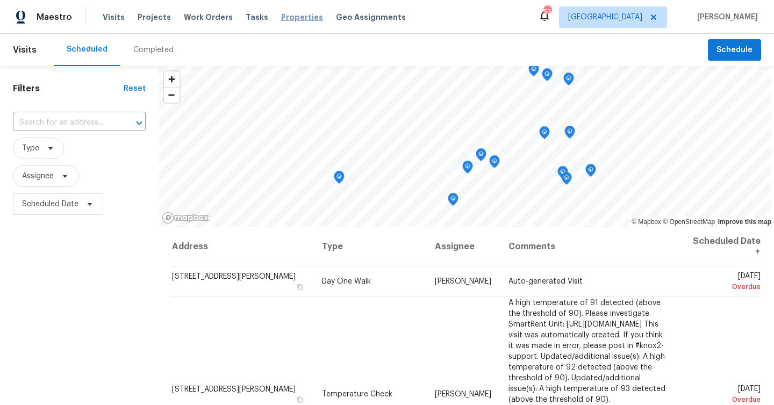
click at [281, 16] on span "Properties" at bounding box center [302, 17] width 42 height 11
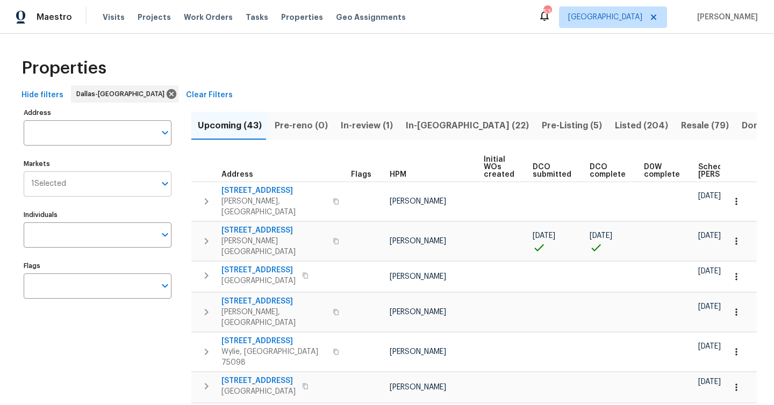
click at [167, 186] on icon "Open" at bounding box center [165, 183] width 13 height 13
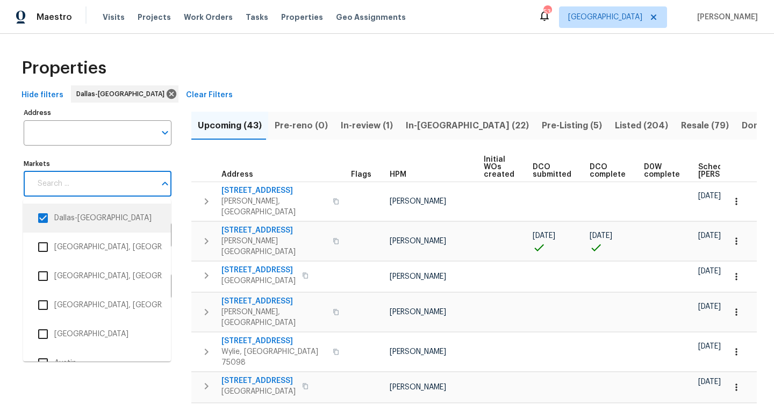
click at [46, 217] on input "checkbox" at bounding box center [43, 218] width 23 height 23
